Goal: Task Accomplishment & Management: Use online tool/utility

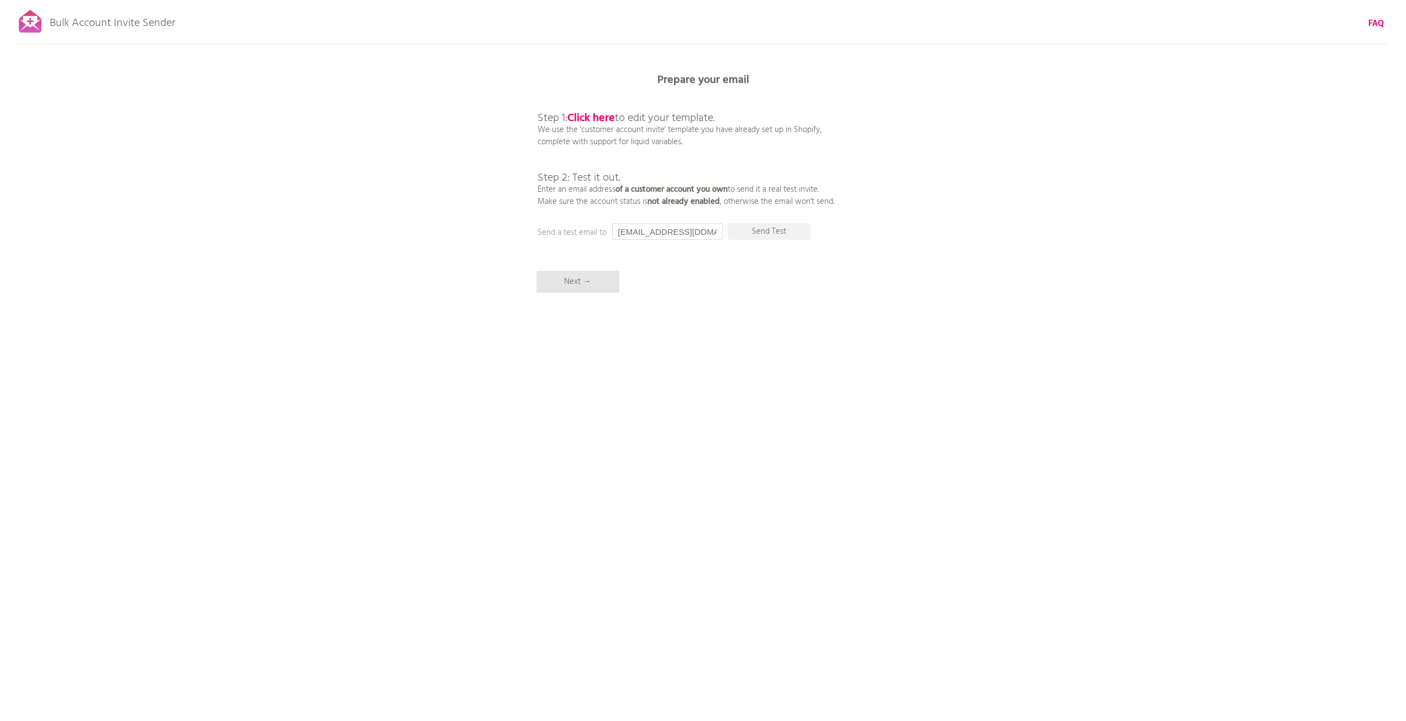
click at [663, 232] on input "[EMAIL_ADDRESS][DOMAIN_NAME]" at bounding box center [667, 231] width 110 height 17
click at [602, 120] on b "Click here" at bounding box center [590, 118] width 47 height 18
click at [680, 225] on input "[EMAIL_ADDRESS][DOMAIN_NAME]" at bounding box center [667, 231] width 110 height 17
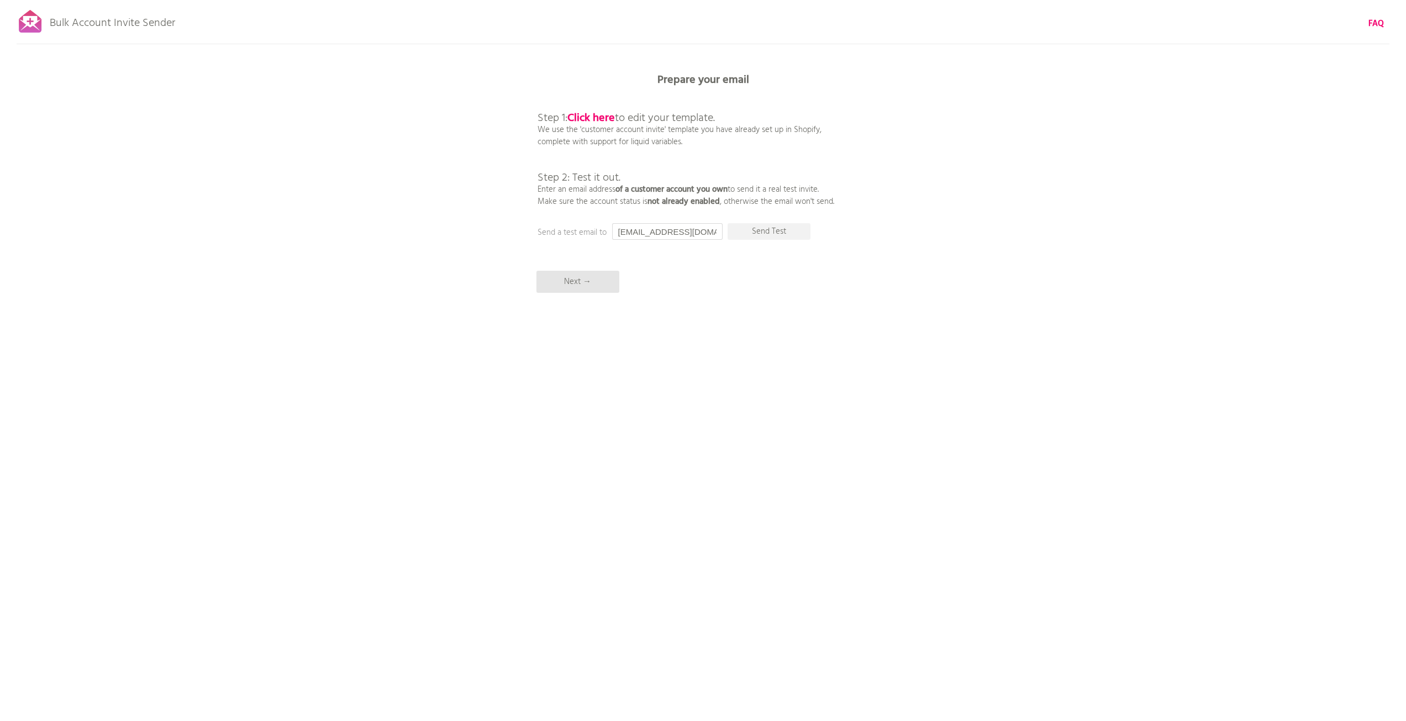
click at [680, 225] on input "[EMAIL_ADDRESS][DOMAIN_NAME]" at bounding box center [667, 231] width 110 height 17
type input "daniel@hhp-design.com.au"
click at [602, 235] on p "Send a test email to" at bounding box center [647, 232] width 221 height 12
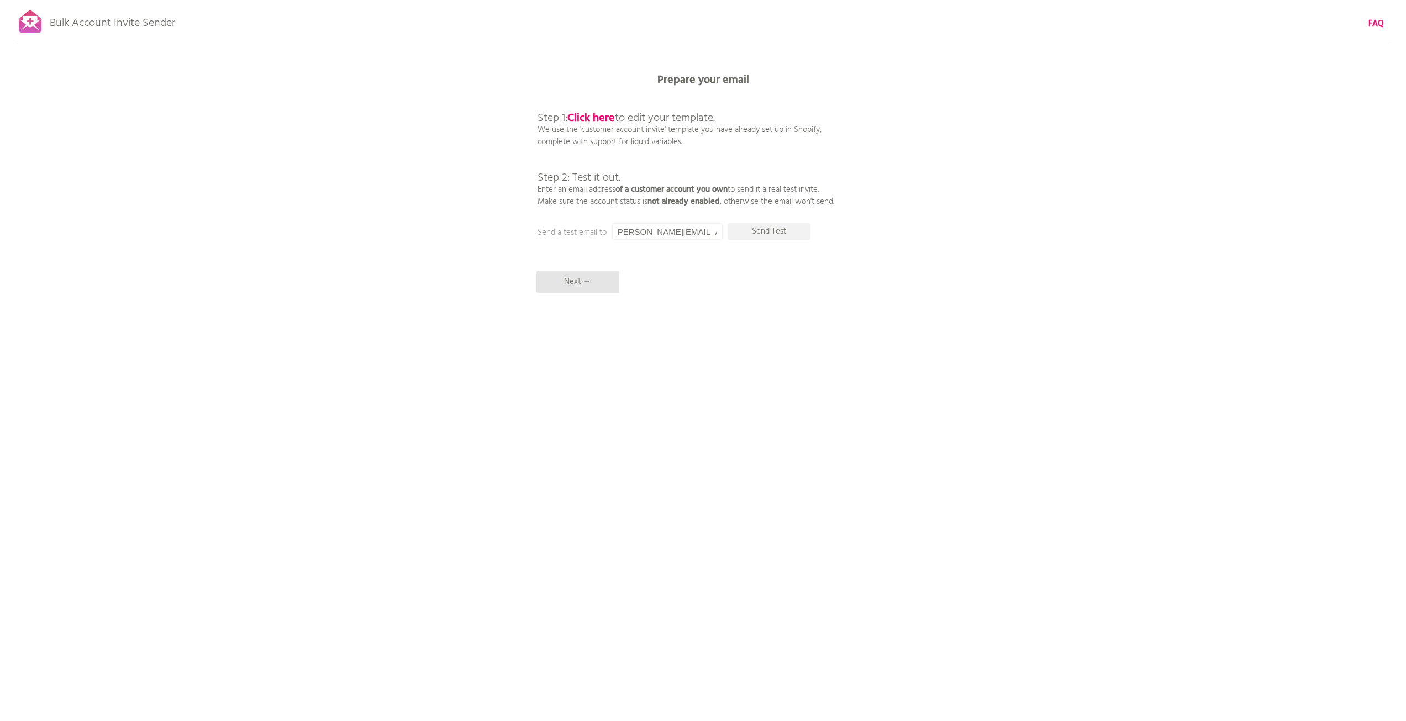
scroll to position [0, 0]
click at [632, 236] on input "daniel@hhp-design.com.au" at bounding box center [667, 231] width 110 height 17
click at [605, 285] on p "Next →" at bounding box center [577, 282] width 83 height 22
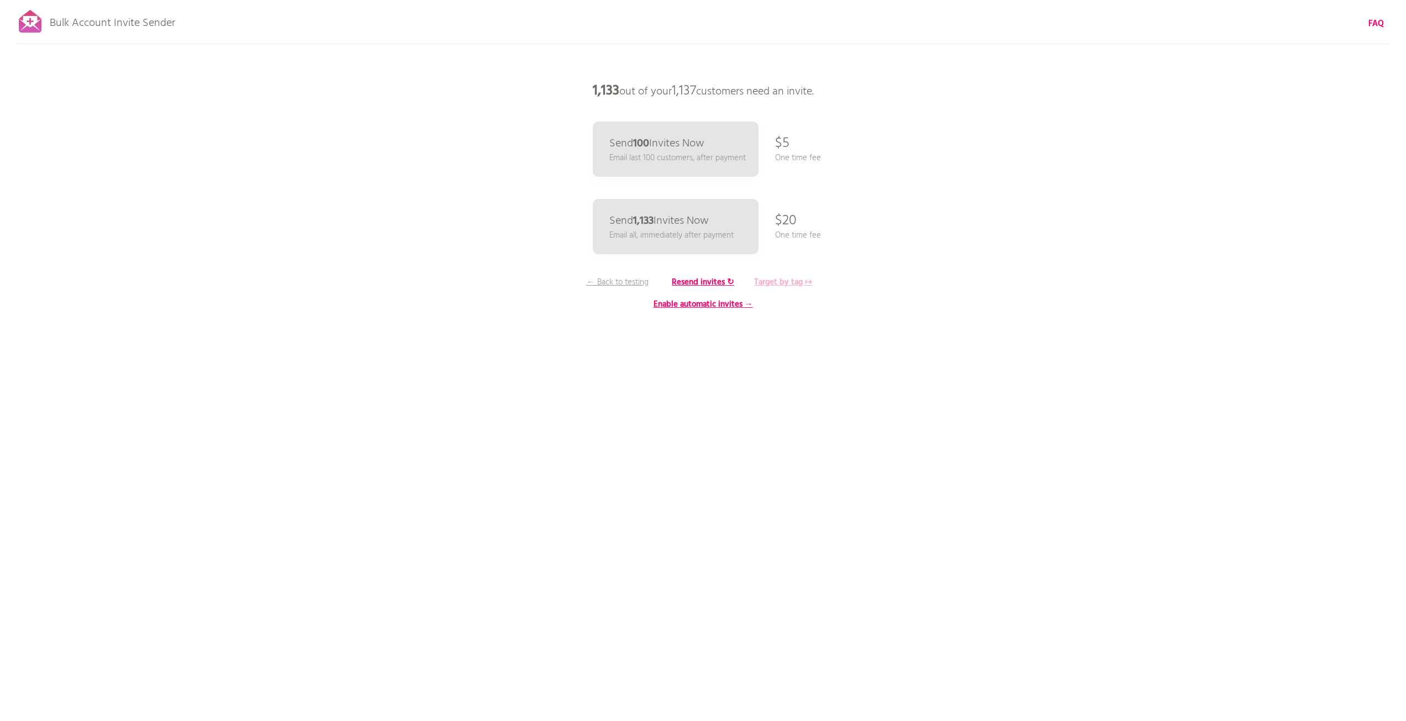
click at [790, 278] on b "Target by tag ↦" at bounding box center [783, 282] width 58 height 13
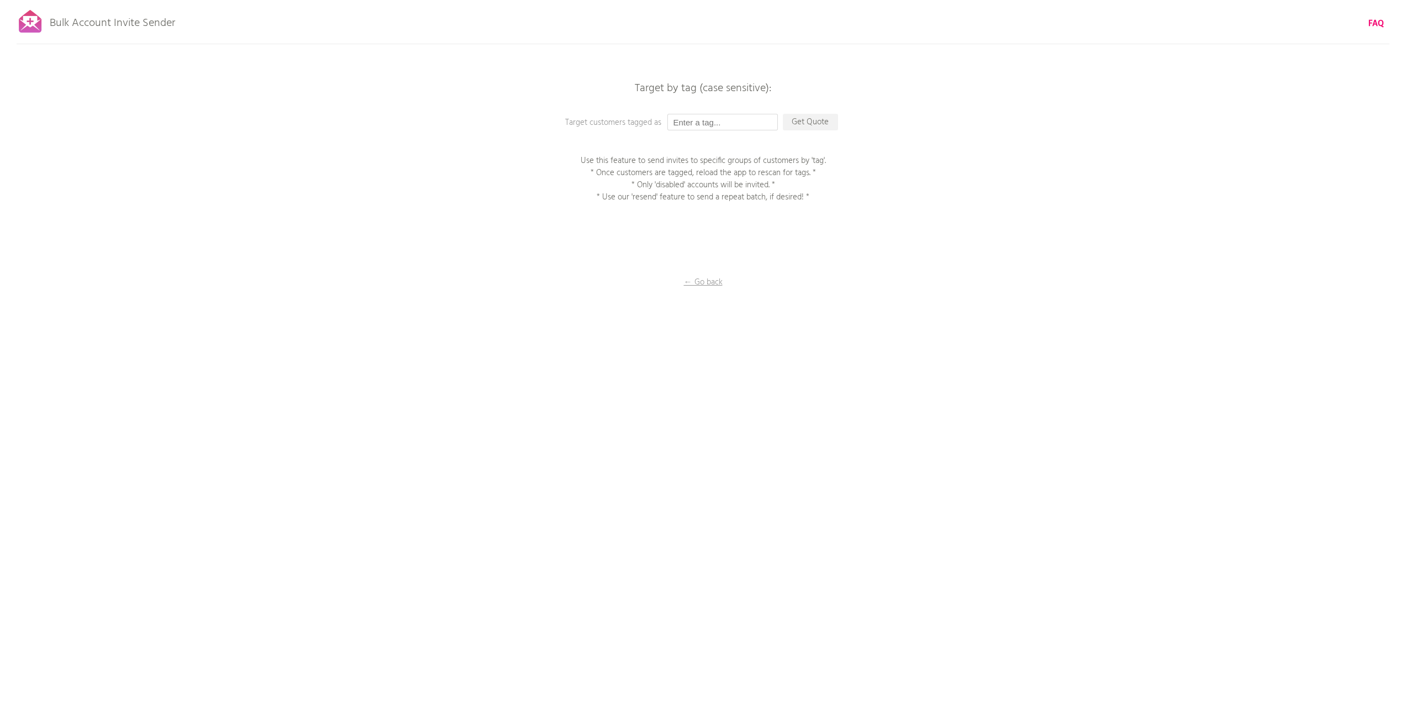
click at [721, 130] on input "text" at bounding box center [722, 122] width 110 height 17
type input "AUwholesale"
click at [791, 127] on p "Get Quote" at bounding box center [810, 122] width 55 height 17
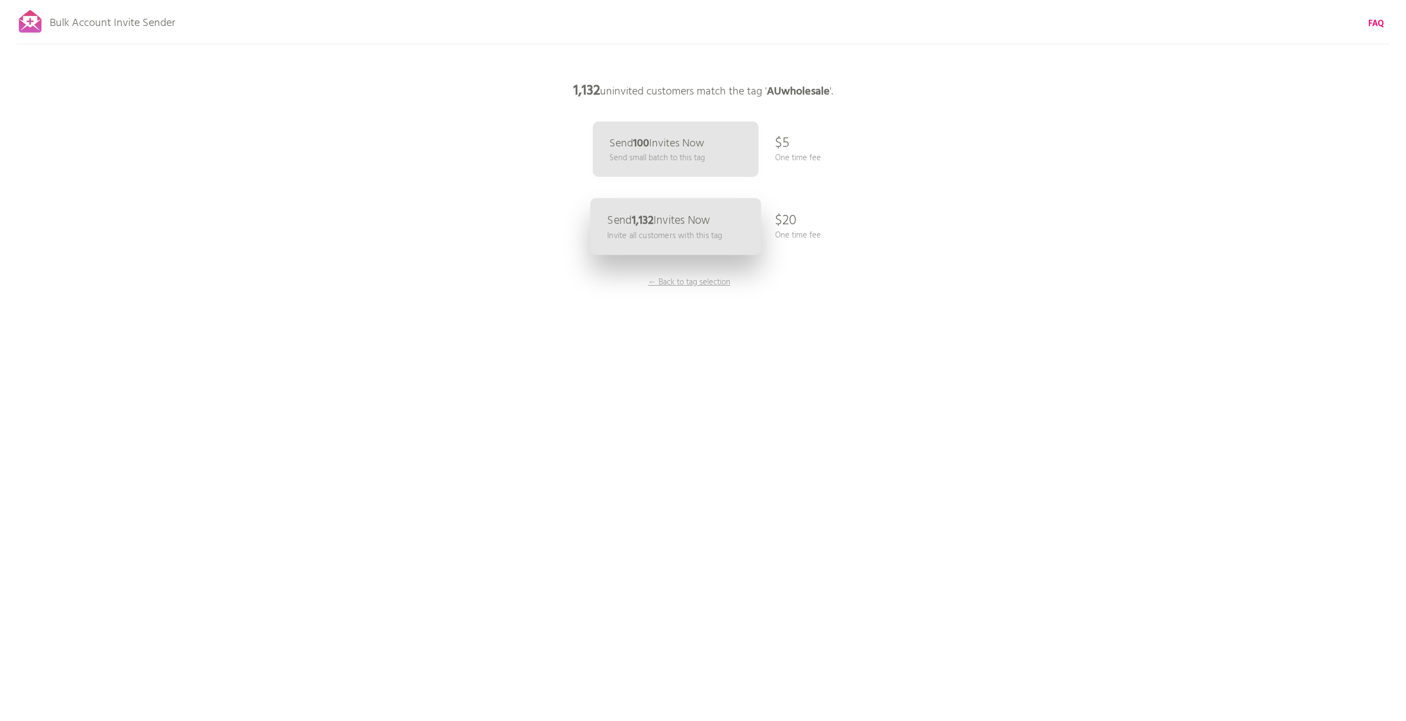
click at [689, 221] on p "Send 1,132 Invites Now" at bounding box center [658, 221] width 103 height 12
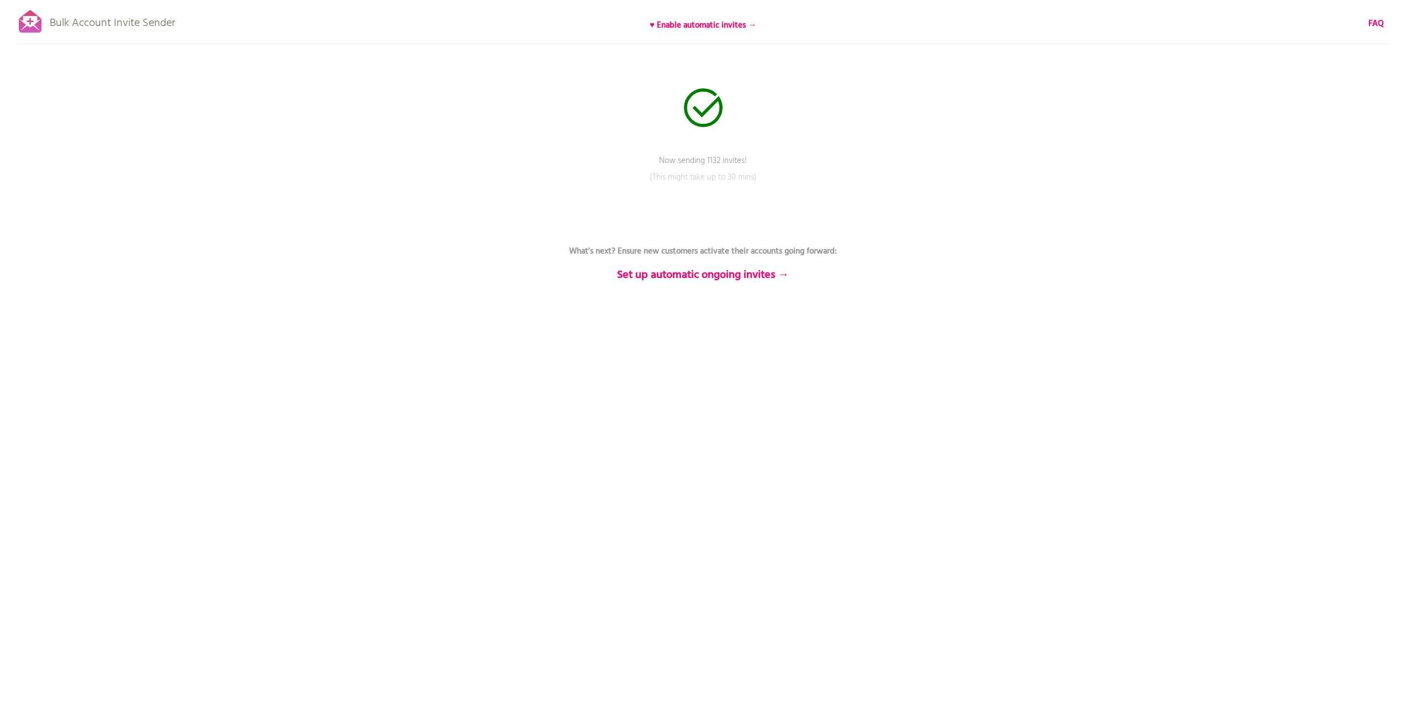
click at [824, 134] on div "Bulk Account Invite Sender ♥ Enable automatic invites → FAQ Now sending 1132 in…" at bounding box center [703, 193] width 1406 height 387
